Goal: Transaction & Acquisition: Obtain resource

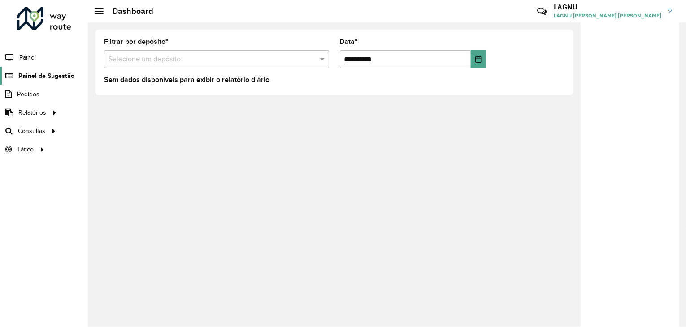
click at [52, 73] on span "Painel de Sugestão" at bounding box center [46, 75] width 56 height 9
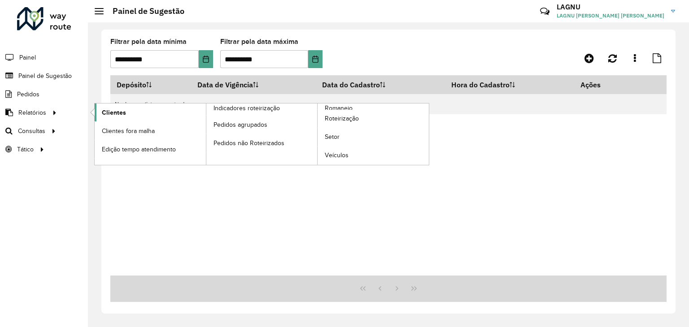
click at [99, 112] on link "Clientes" at bounding box center [150, 113] width 111 height 18
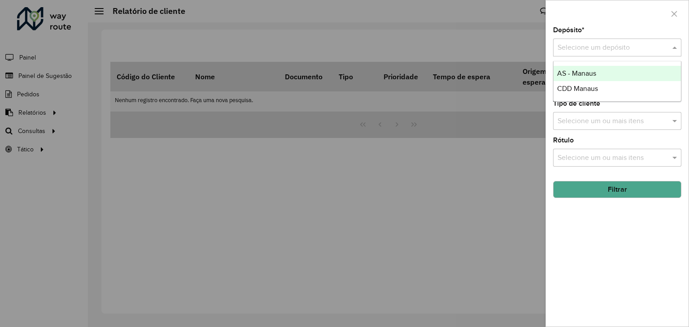
click at [595, 48] on input "text" at bounding box center [608, 48] width 101 height 11
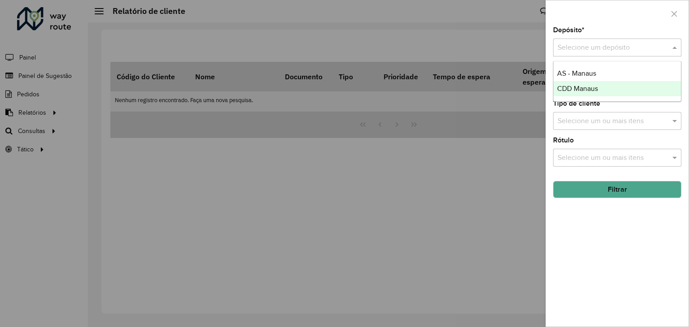
click at [585, 91] on span "CDD Manaus" at bounding box center [577, 89] width 41 height 8
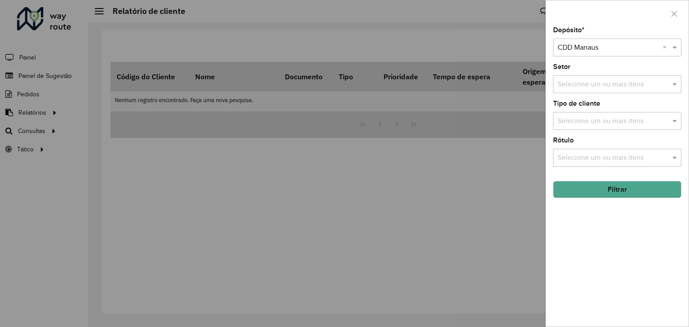
click at [616, 87] on input "text" at bounding box center [612, 84] width 115 height 11
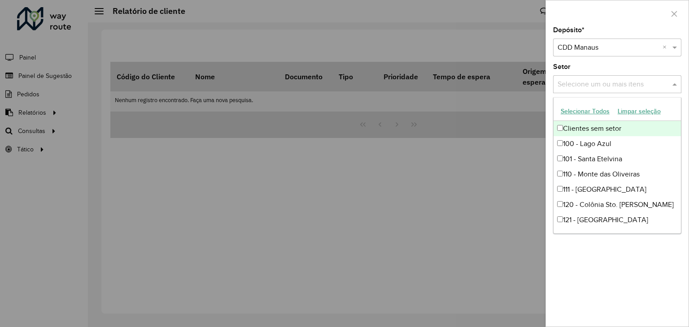
click at [594, 62] on div "Depósito * Selecione um depósito × CDD Manaus × Setor Selecione um ou mais iten…" at bounding box center [617, 177] width 143 height 300
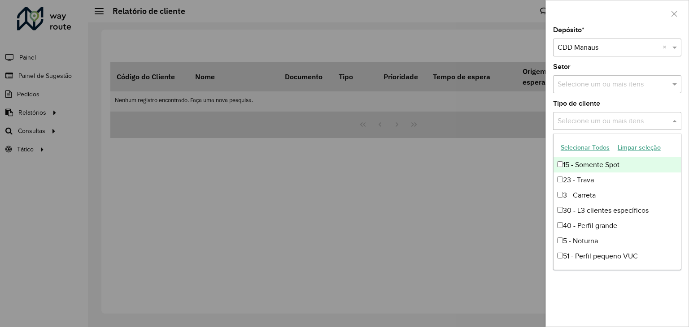
click at [598, 121] on input "text" at bounding box center [612, 121] width 115 height 11
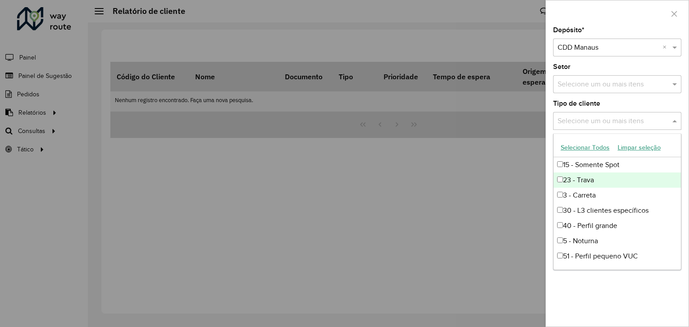
click at [593, 178] on div "23 - Trava" at bounding box center [617, 180] width 127 height 15
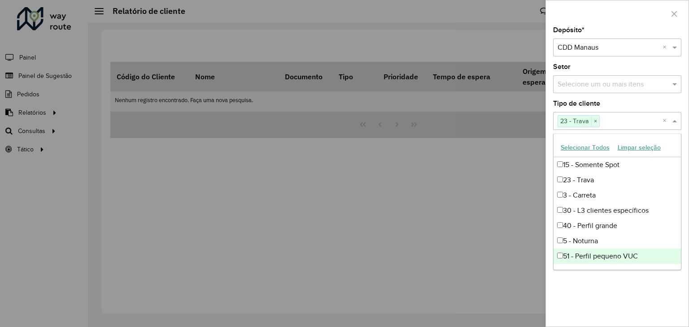
click at [603, 273] on div "Depósito * Selecione um depósito × CDD Manaus × Setor Selecione um ou mais iten…" at bounding box center [617, 177] width 143 height 300
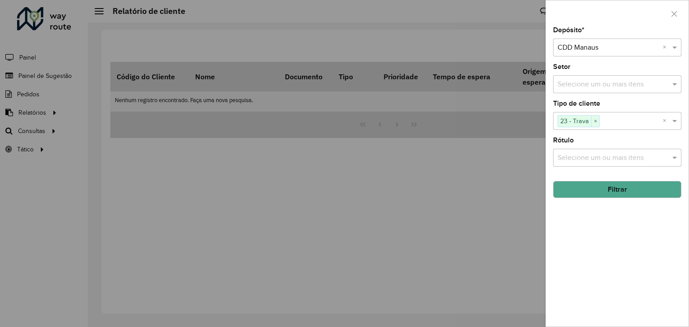
click at [627, 193] on button "Filtrar" at bounding box center [617, 189] width 128 height 17
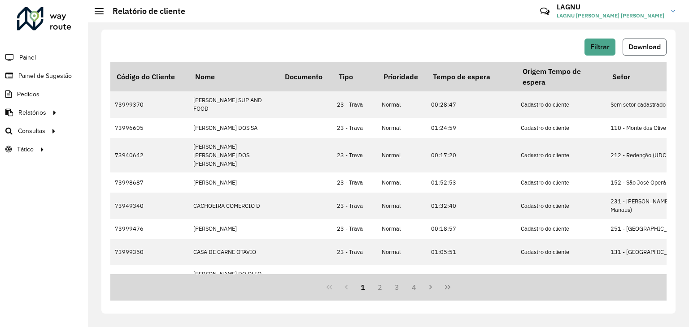
click at [653, 48] on span "Download" at bounding box center [644, 47] width 32 height 8
